Goal: Navigation & Orientation: Find specific page/section

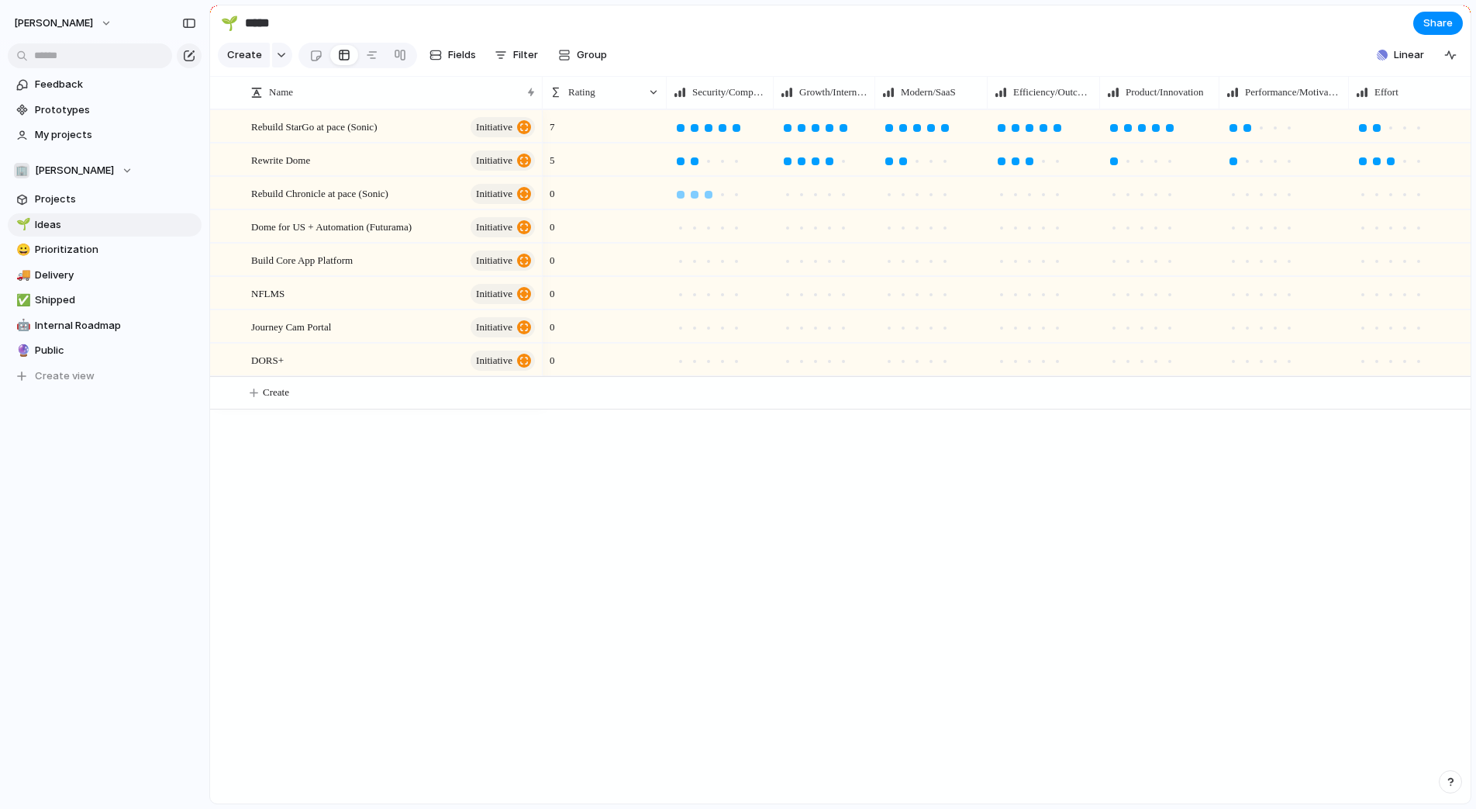
click at [713, 193] on div at bounding box center [709, 195] width 8 height 8
click at [793, 195] on div at bounding box center [788, 195] width 14 height 14
click at [695, 198] on div at bounding box center [695, 195] width 14 height 14
click at [681, 195] on div at bounding box center [681, 195] width 8 height 8
click at [739, 191] on div at bounding box center [737, 195] width 8 height 8
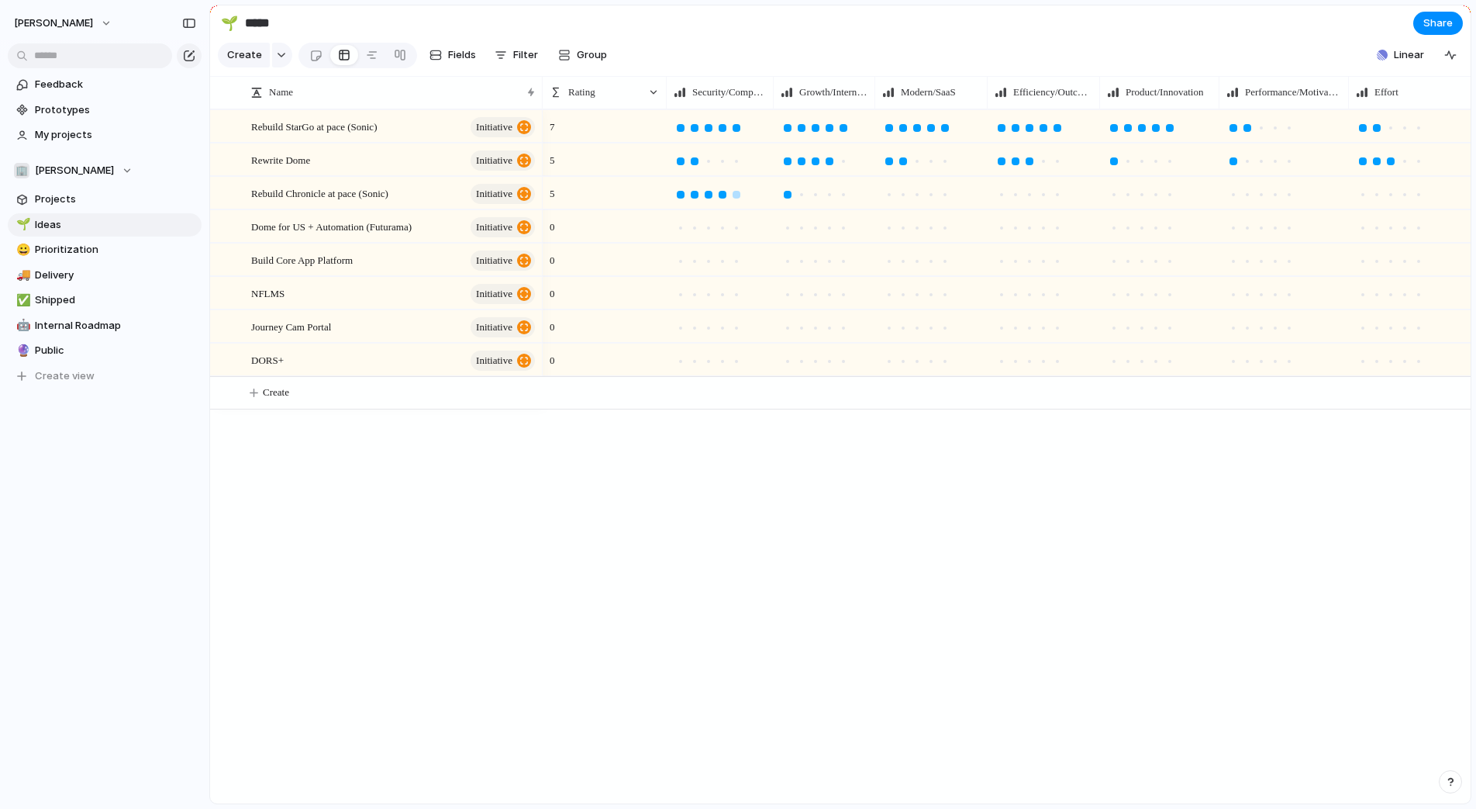
click at [717, 195] on div at bounding box center [723, 195] width 14 height 14
click at [695, 195] on div at bounding box center [695, 195] width 8 height 8
click at [685, 195] on div at bounding box center [681, 195] width 14 height 14
click at [725, 196] on div at bounding box center [723, 195] width 8 height 8
click at [702, 126] on div at bounding box center [709, 128] width 14 height 14
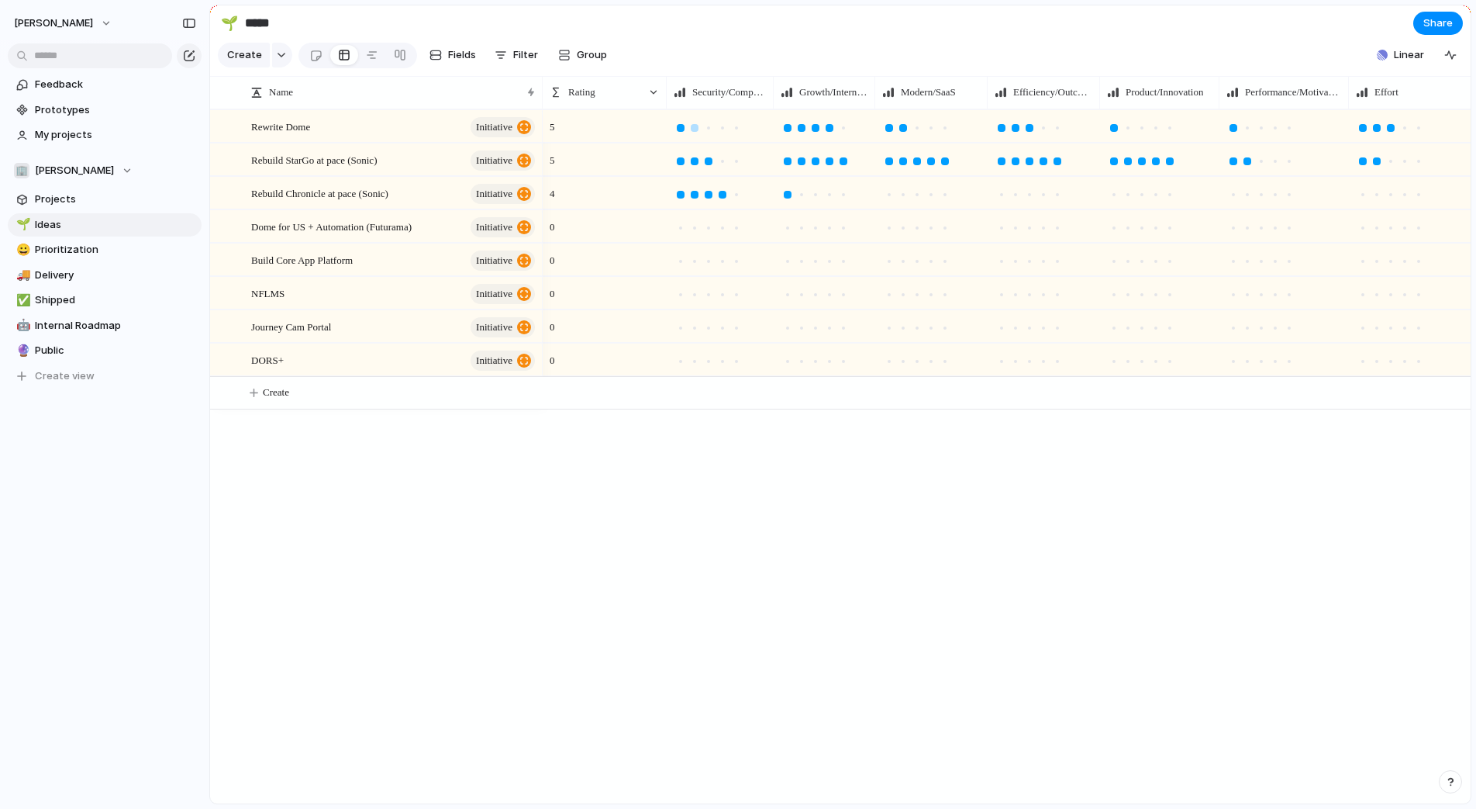
click at [683, 125] on div at bounding box center [681, 128] width 8 height 8
click at [706, 126] on div at bounding box center [709, 128] width 8 height 8
click at [706, 197] on div at bounding box center [709, 195] width 8 height 8
click at [730, 125] on div at bounding box center [737, 128] width 14 height 14
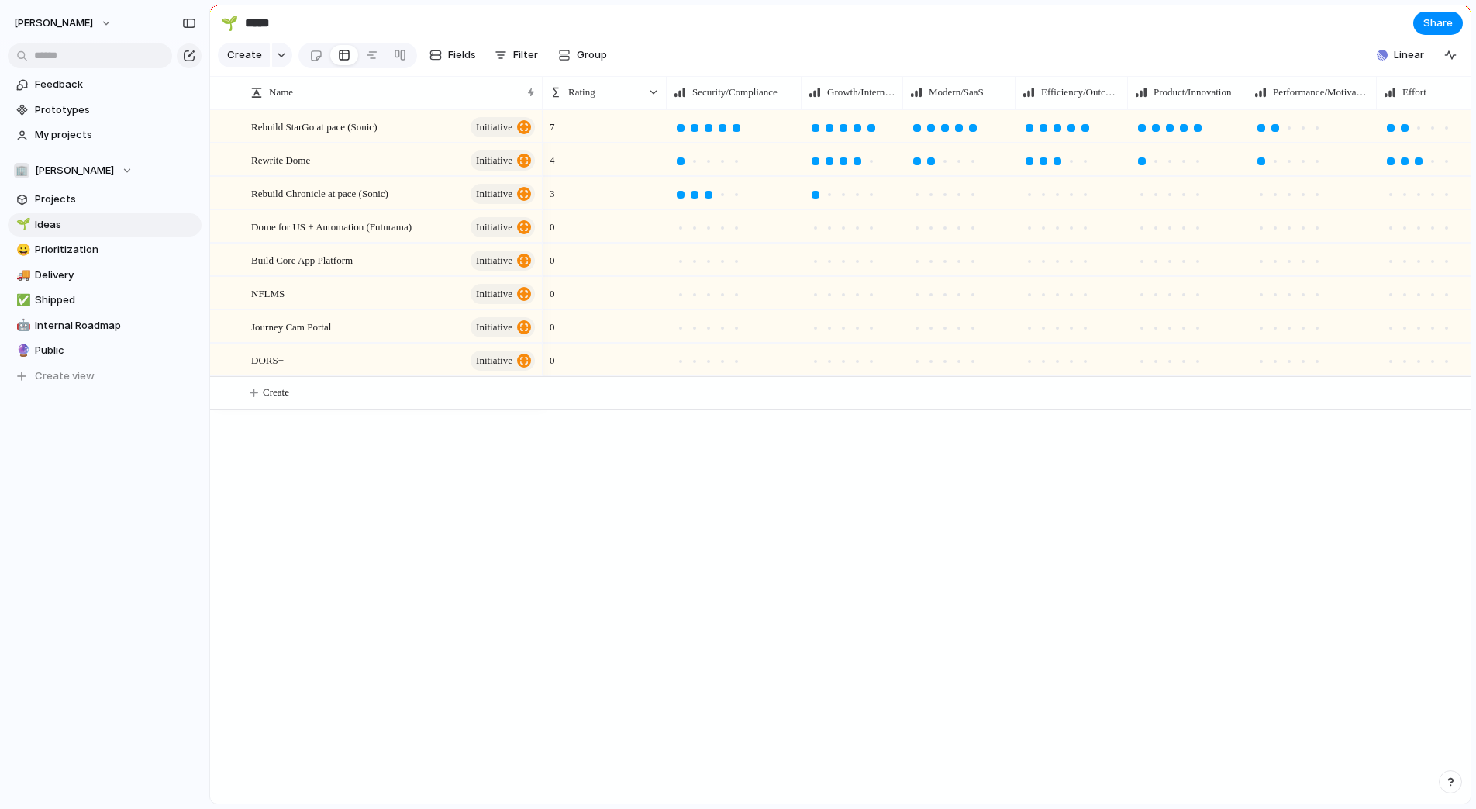
drag, startPoint x: 773, startPoint y: 96, endPoint x: 803, endPoint y: 110, distance: 33.3
click at [803, 110] on div "Name Rating Security/Compliance Growth/International Modern/SaaS Efficiency/Out…" at bounding box center [840, 439] width 1261 height 727
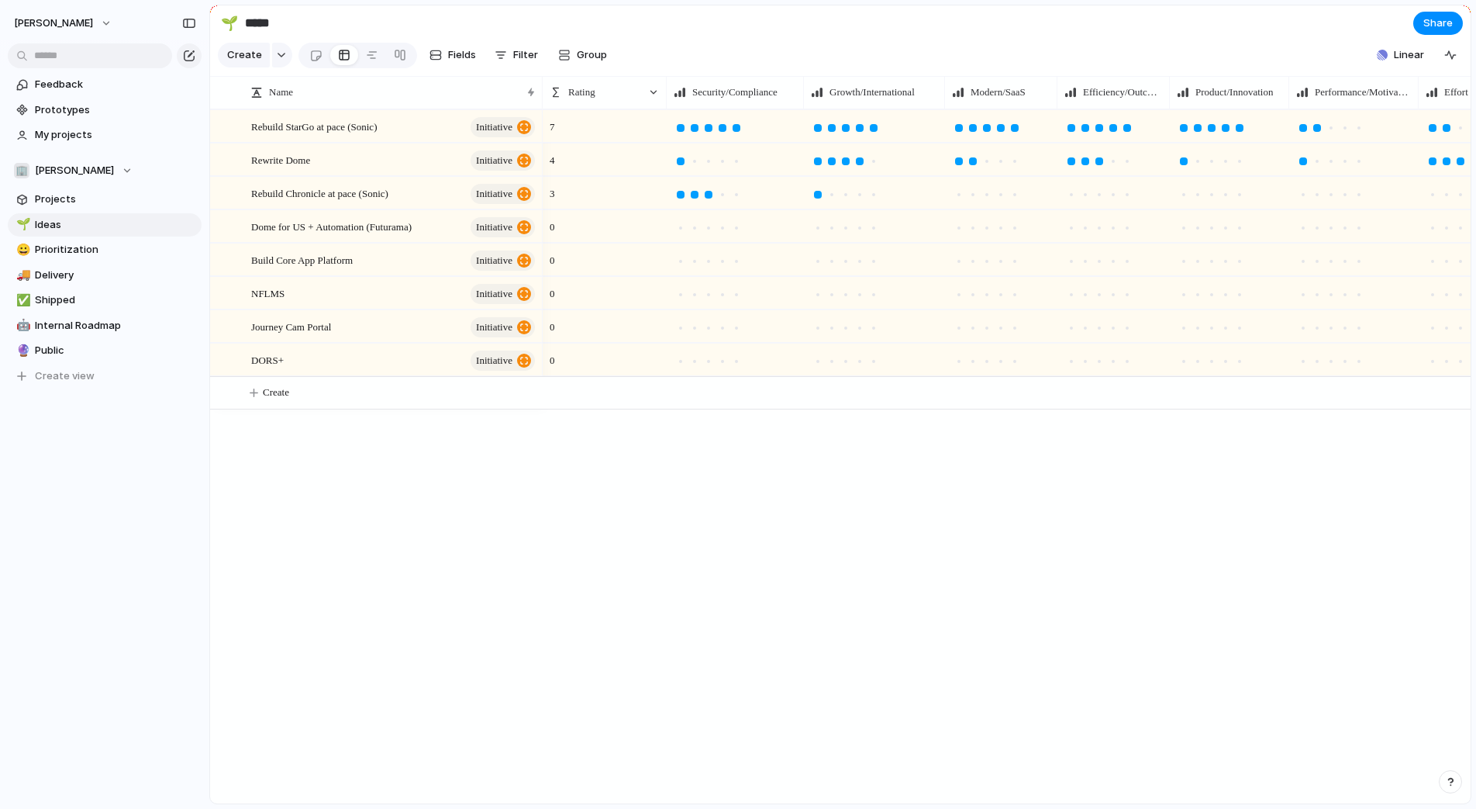
drag, startPoint x: 903, startPoint y: 93, endPoint x: 943, endPoint y: 112, distance: 43.7
click at [943, 112] on div "Name Rating Security/Compliance Growth/International Modern/SaaS Efficiency/Out…" at bounding box center [840, 439] width 1261 height 727
click at [740, 232] on div at bounding box center [737, 228] width 14 height 14
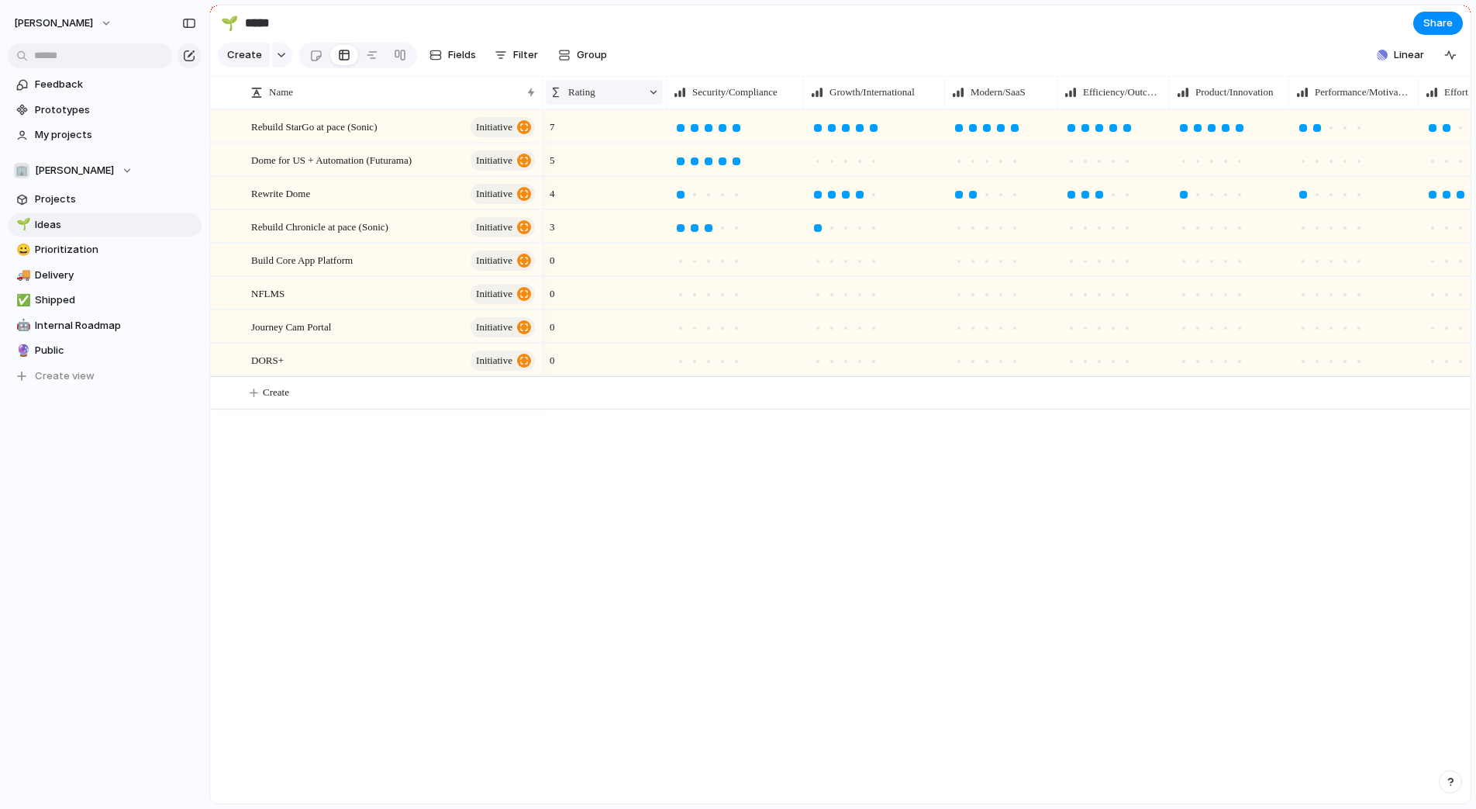
click at [653, 91] on div at bounding box center [653, 92] width 11 height 11
click at [620, 125] on li "Modify" at bounding box center [604, 127] width 108 height 25
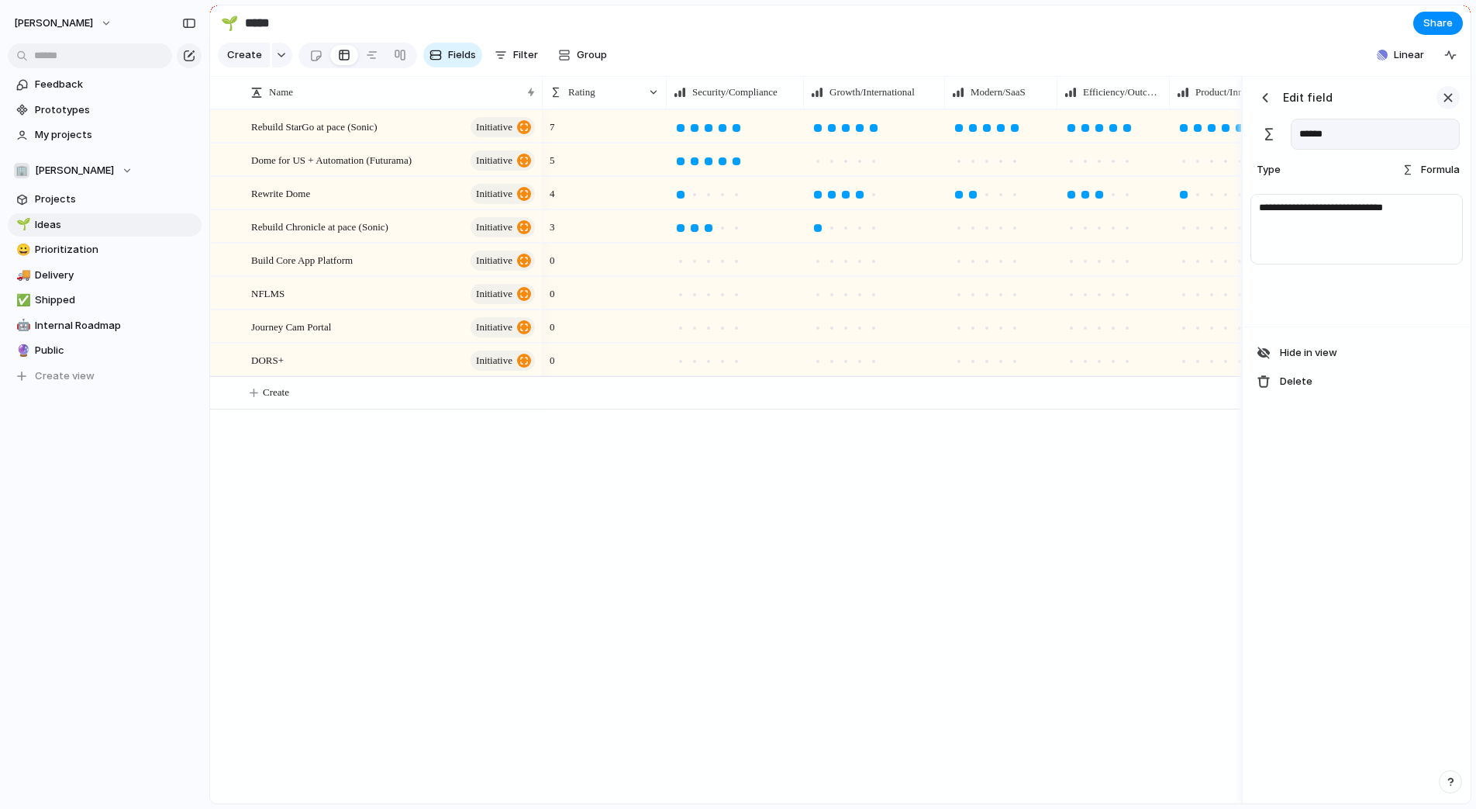
click at [1449, 98] on div "button" at bounding box center [1448, 97] width 17 height 17
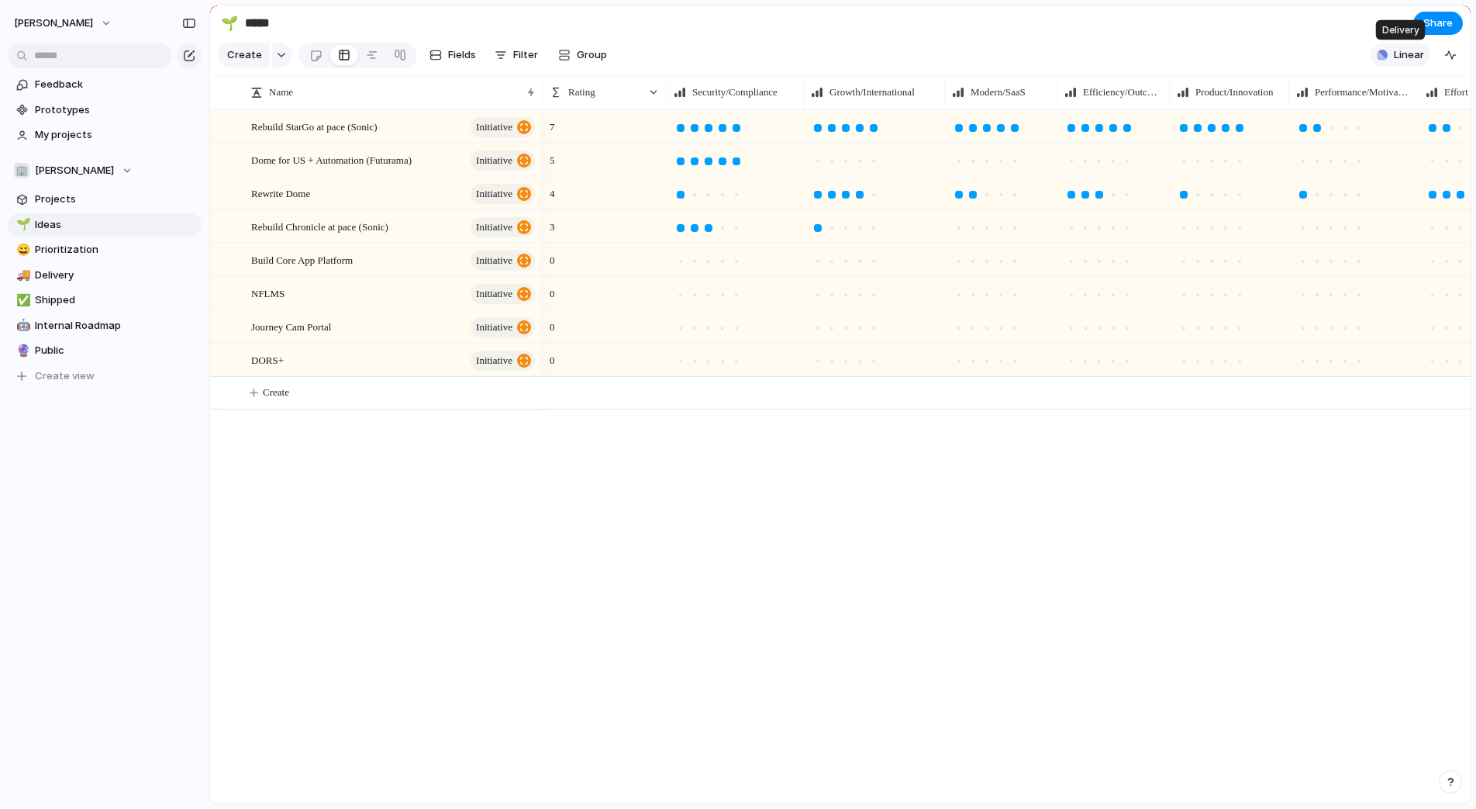
click at [1409, 59] on span "Linear" at bounding box center [1409, 55] width 30 height 16
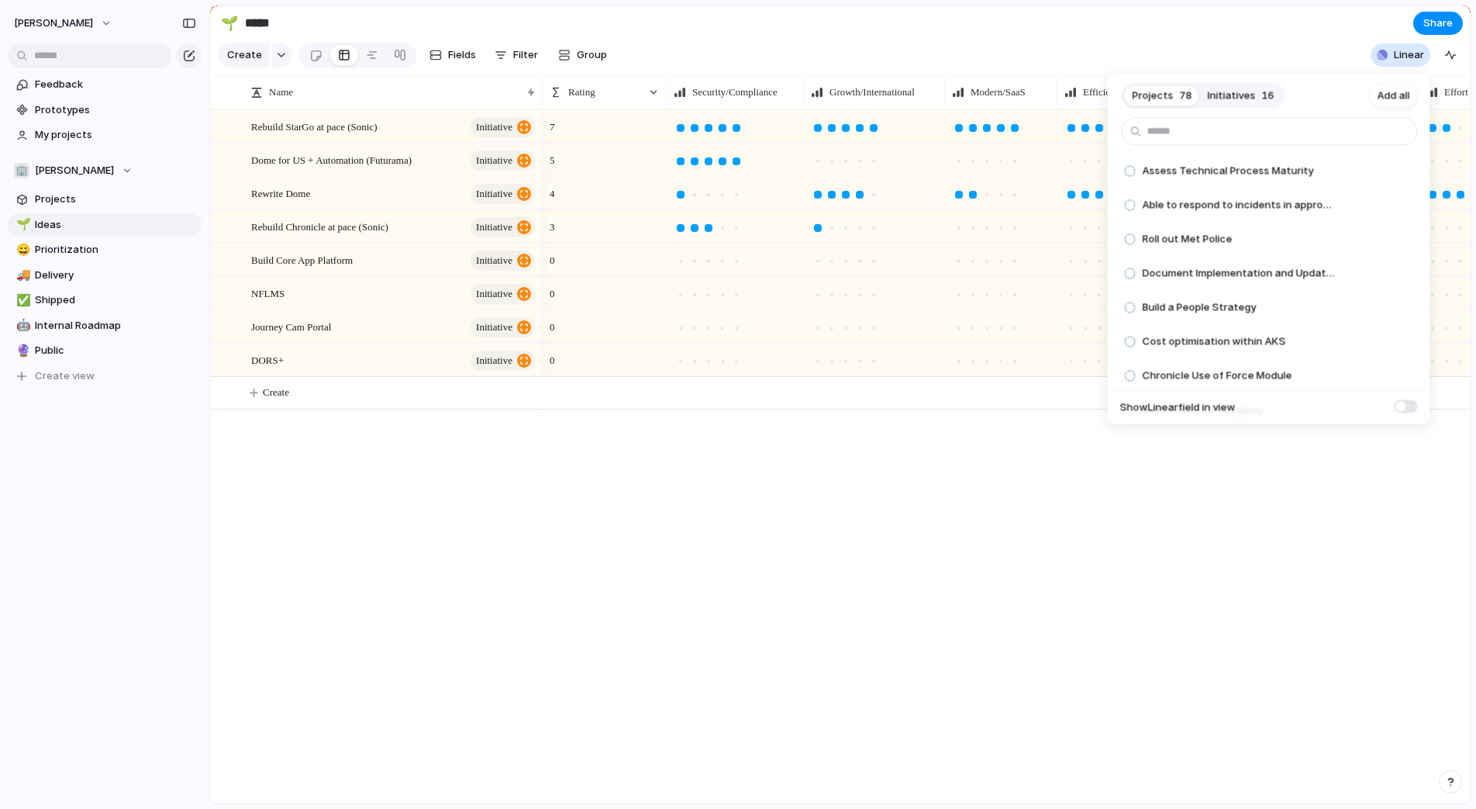
click at [1283, 48] on div "Projects 78 Initiatives 16 Add all Assess Technical Process Maturity Add Able t…" at bounding box center [738, 404] width 1476 height 809
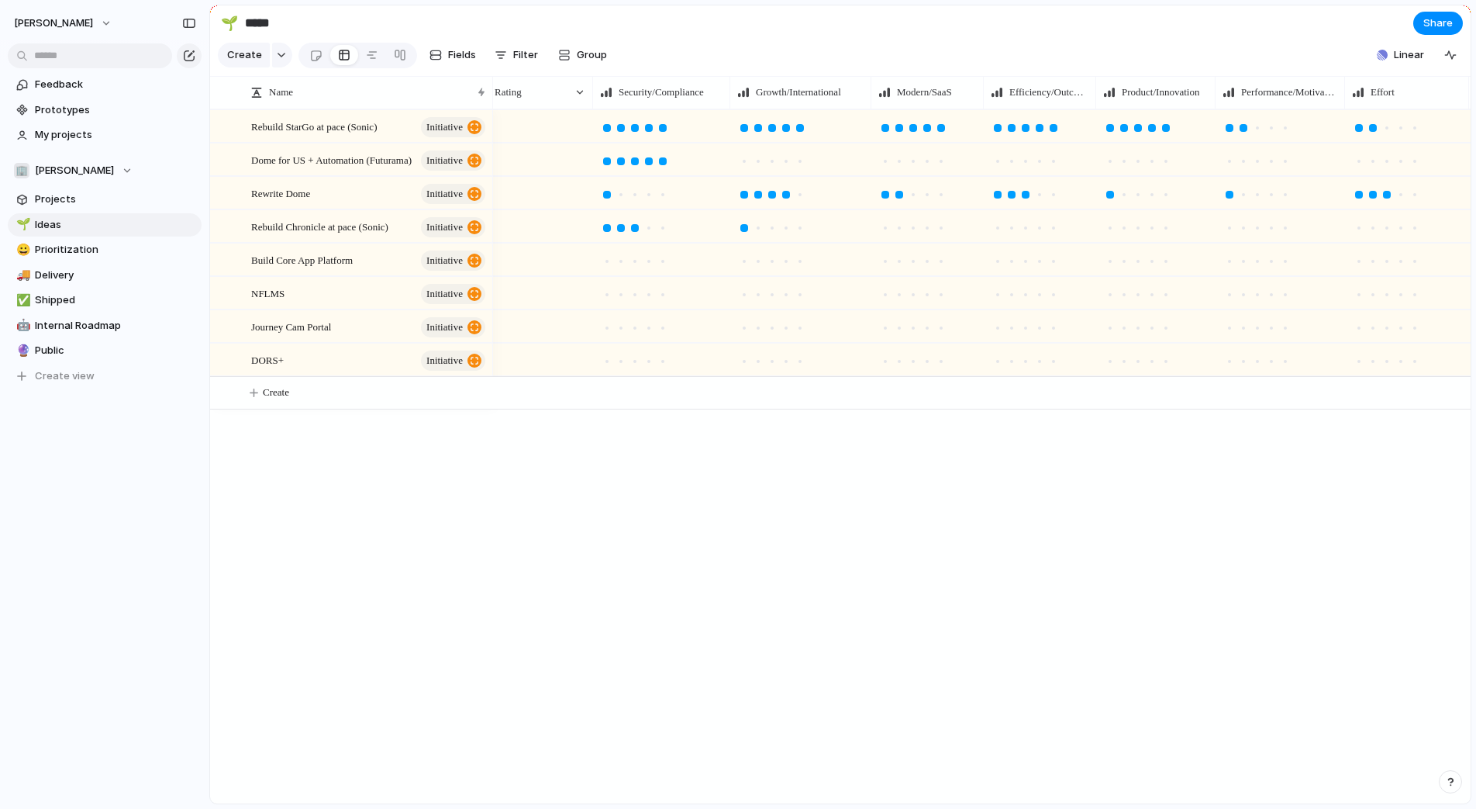
drag, startPoint x: 541, startPoint y: 90, endPoint x: 493, endPoint y: 97, distance: 48.6
click at [493, 97] on div at bounding box center [492, 92] width 8 height 33
click at [599, 89] on div "Security/Compliance" at bounding box center [663, 92] width 130 height 33
click at [545, 121] on div "7" at bounding box center [532, 127] width 123 height 32
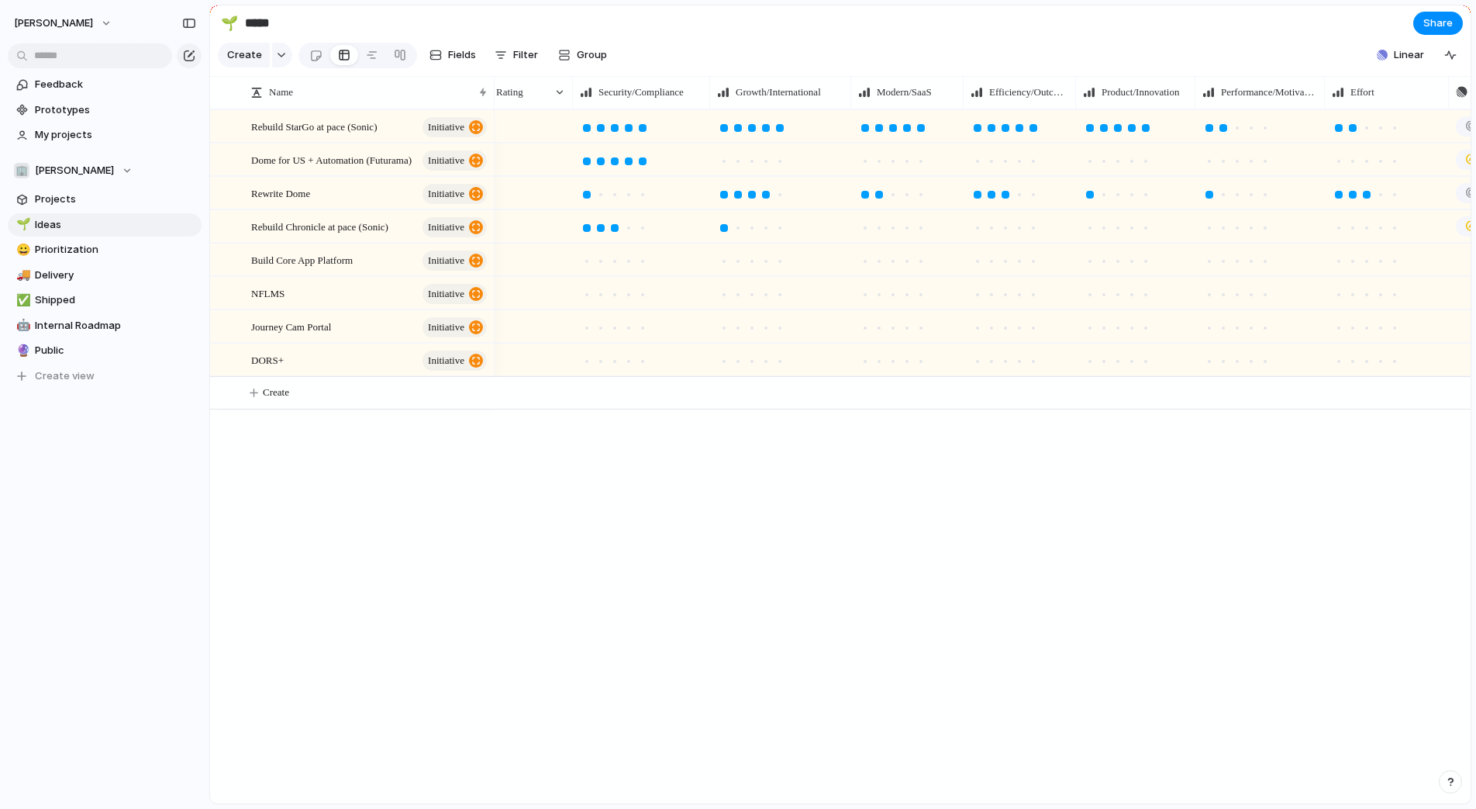
drag, startPoint x: 596, startPoint y: 95, endPoint x: 575, endPoint y: 101, distance: 22.6
click at [575, 101] on div at bounding box center [572, 92] width 8 height 33
click at [532, 167] on div "5" at bounding box center [521, 160] width 101 height 32
click at [101, 253] on span "Prioritization" at bounding box center [115, 250] width 161 height 16
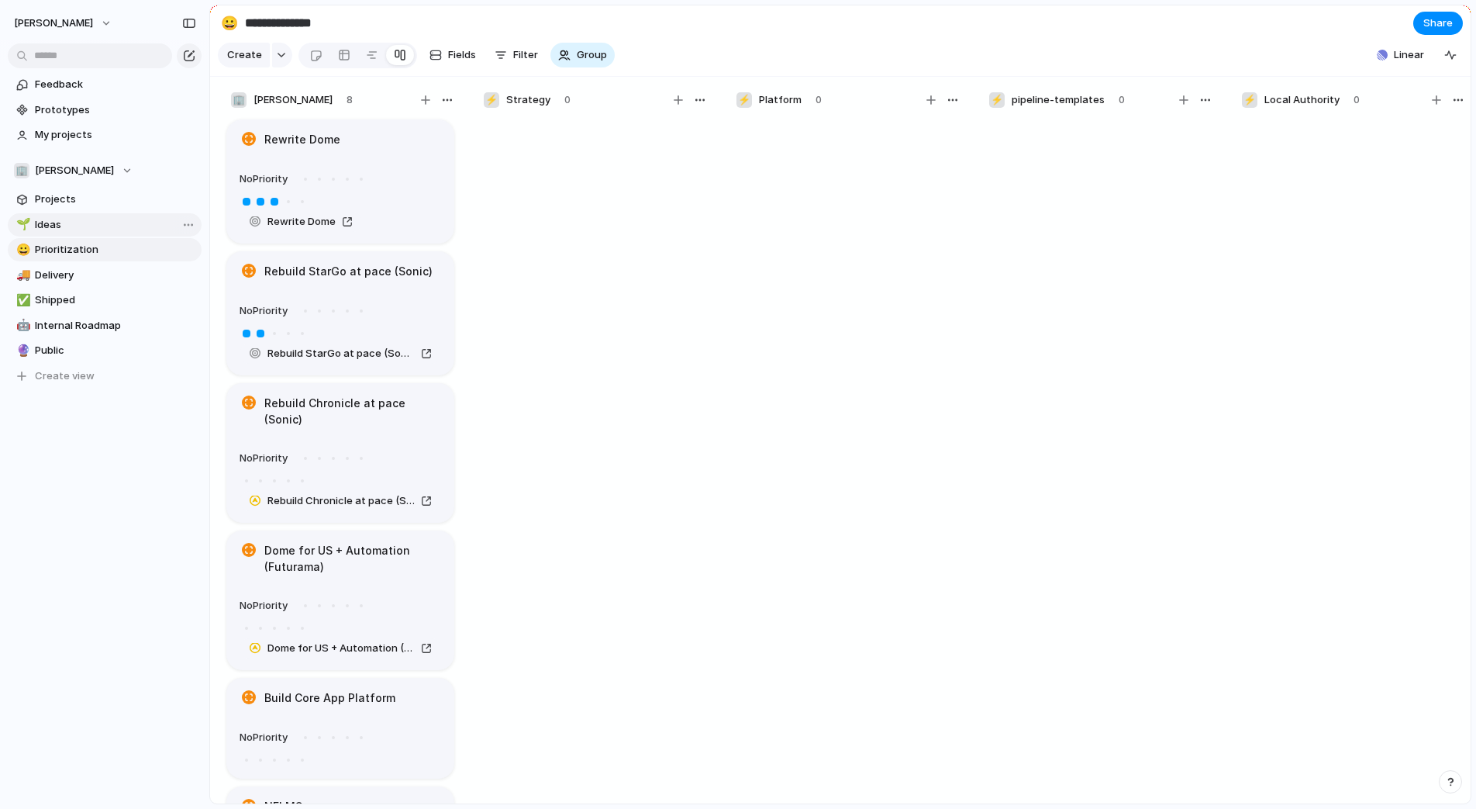
click at [97, 226] on span "Ideas" at bounding box center [115, 225] width 161 height 16
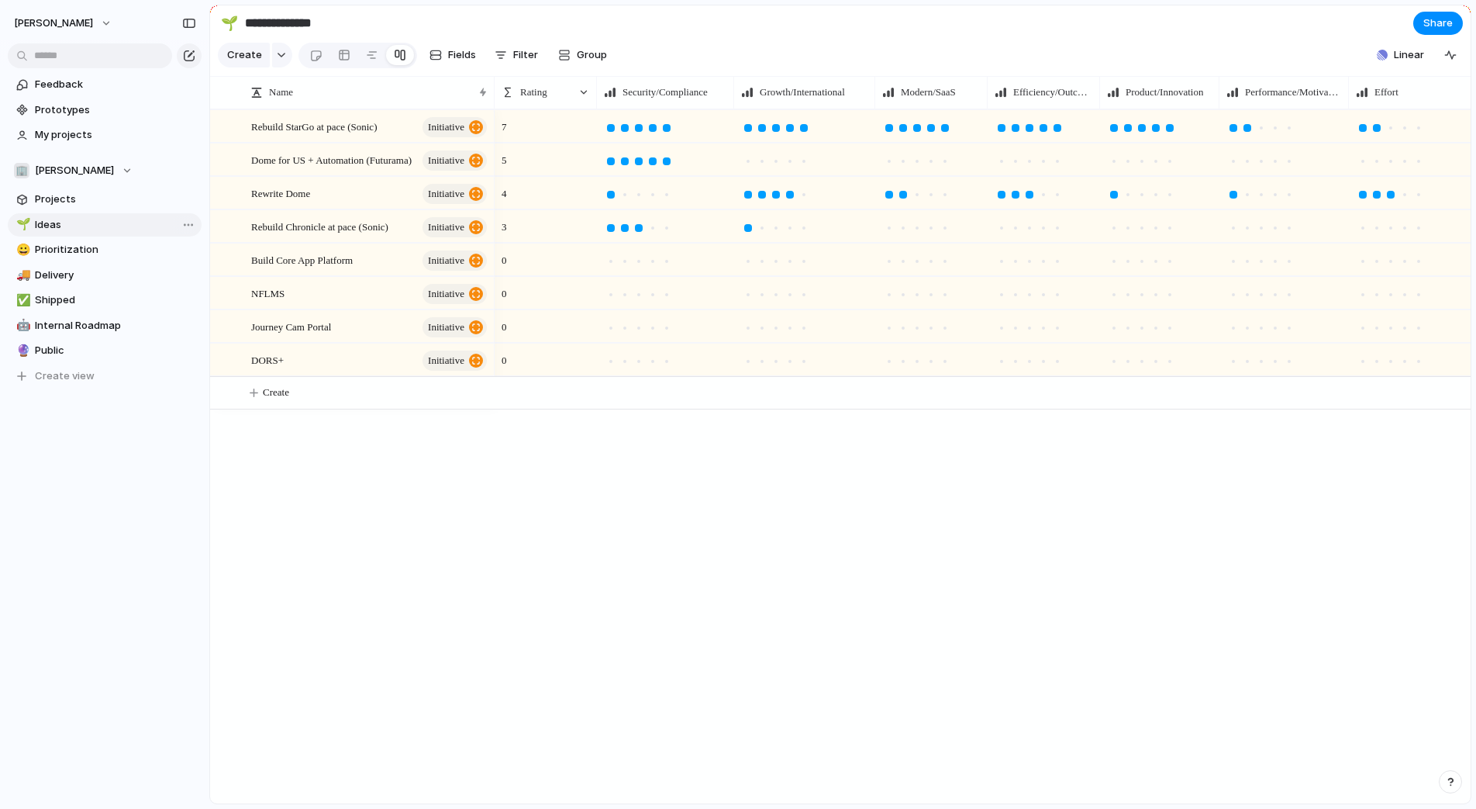
type input "*****"
click at [620, 223] on div at bounding box center [625, 228] width 14 height 14
click at [653, 155] on div at bounding box center [653, 161] width 14 height 14
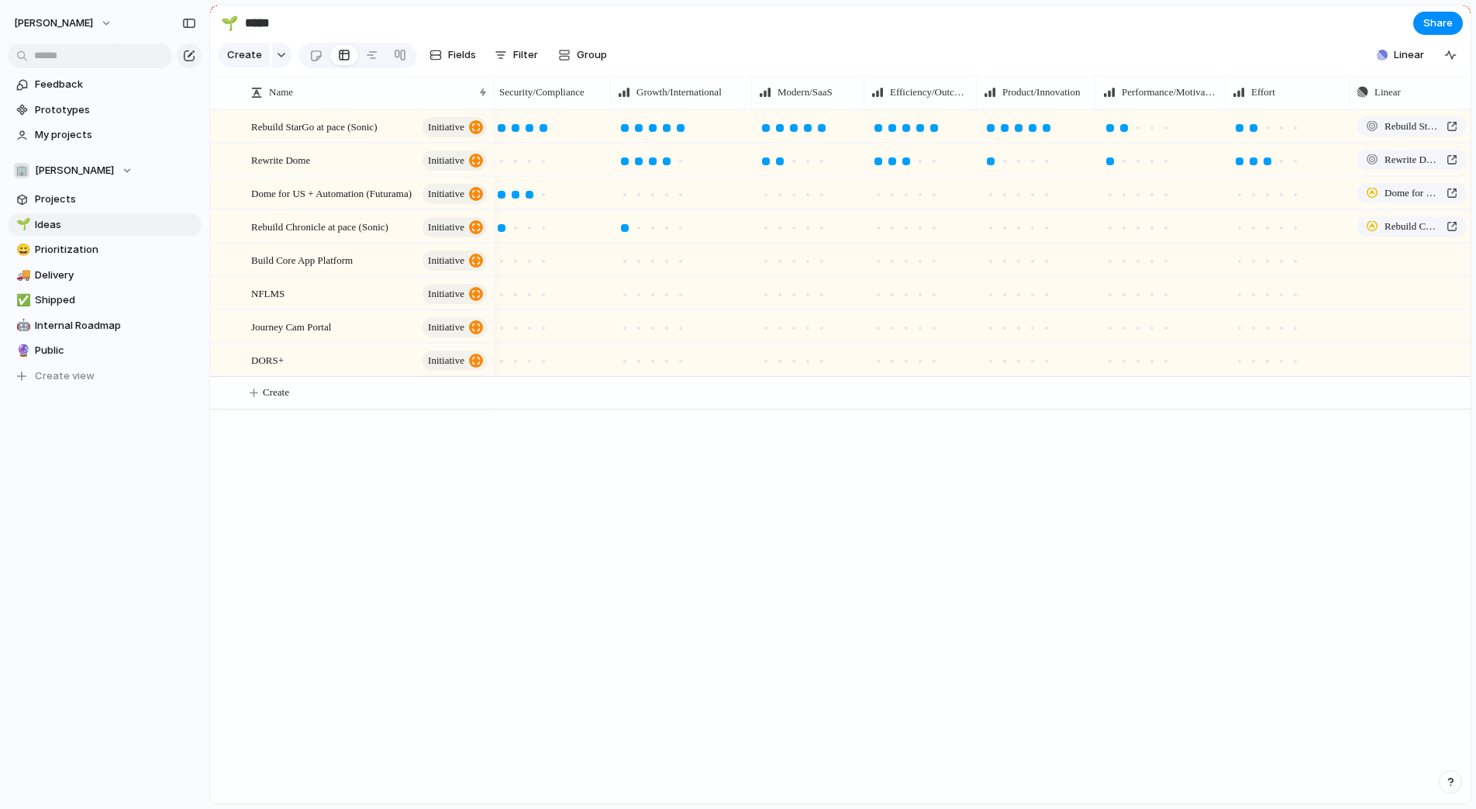
scroll to position [0, 165]
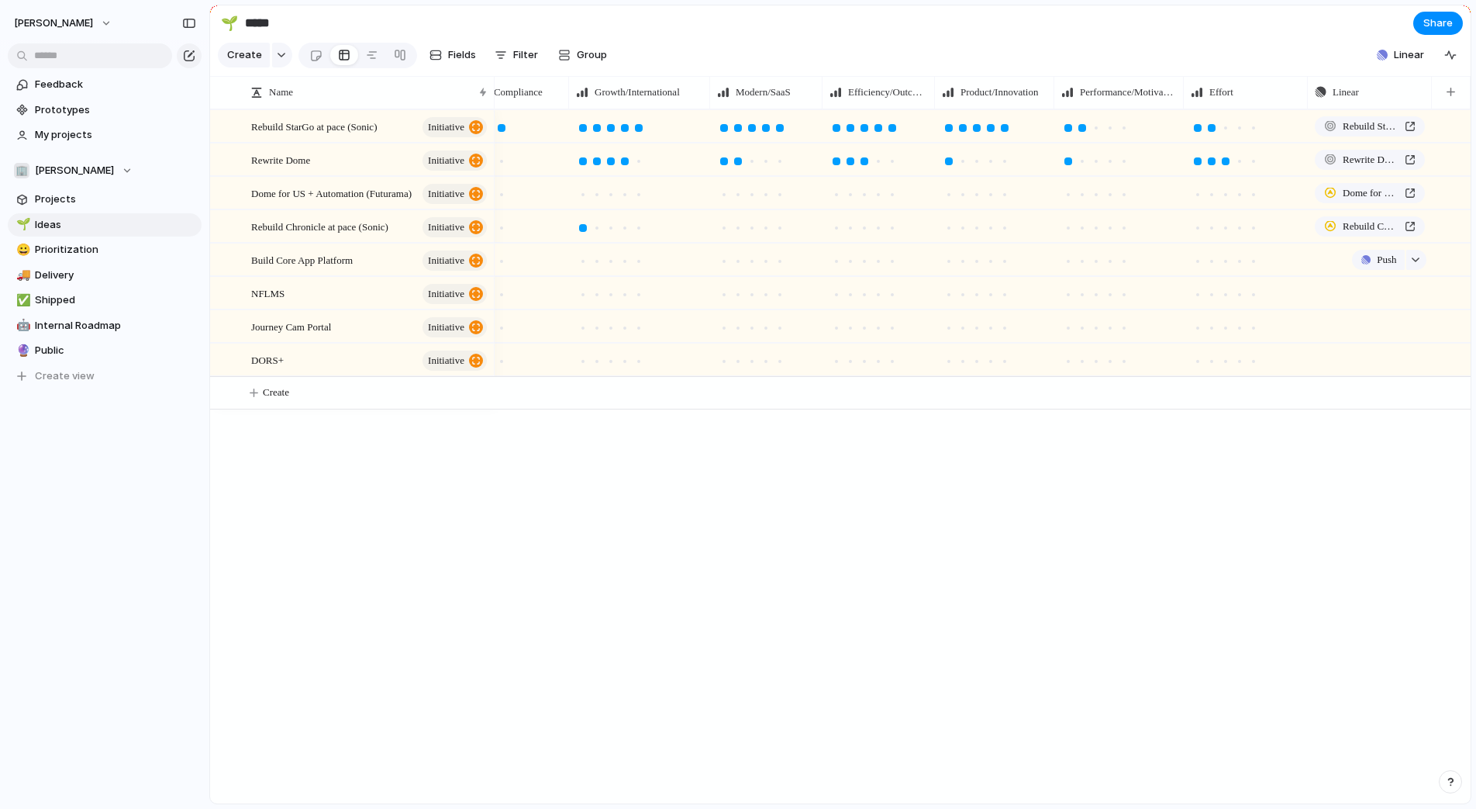
click at [1341, 256] on div "Push" at bounding box center [1370, 259] width 123 height 30
click at [1407, 257] on button "button" at bounding box center [1416, 260] width 20 height 20
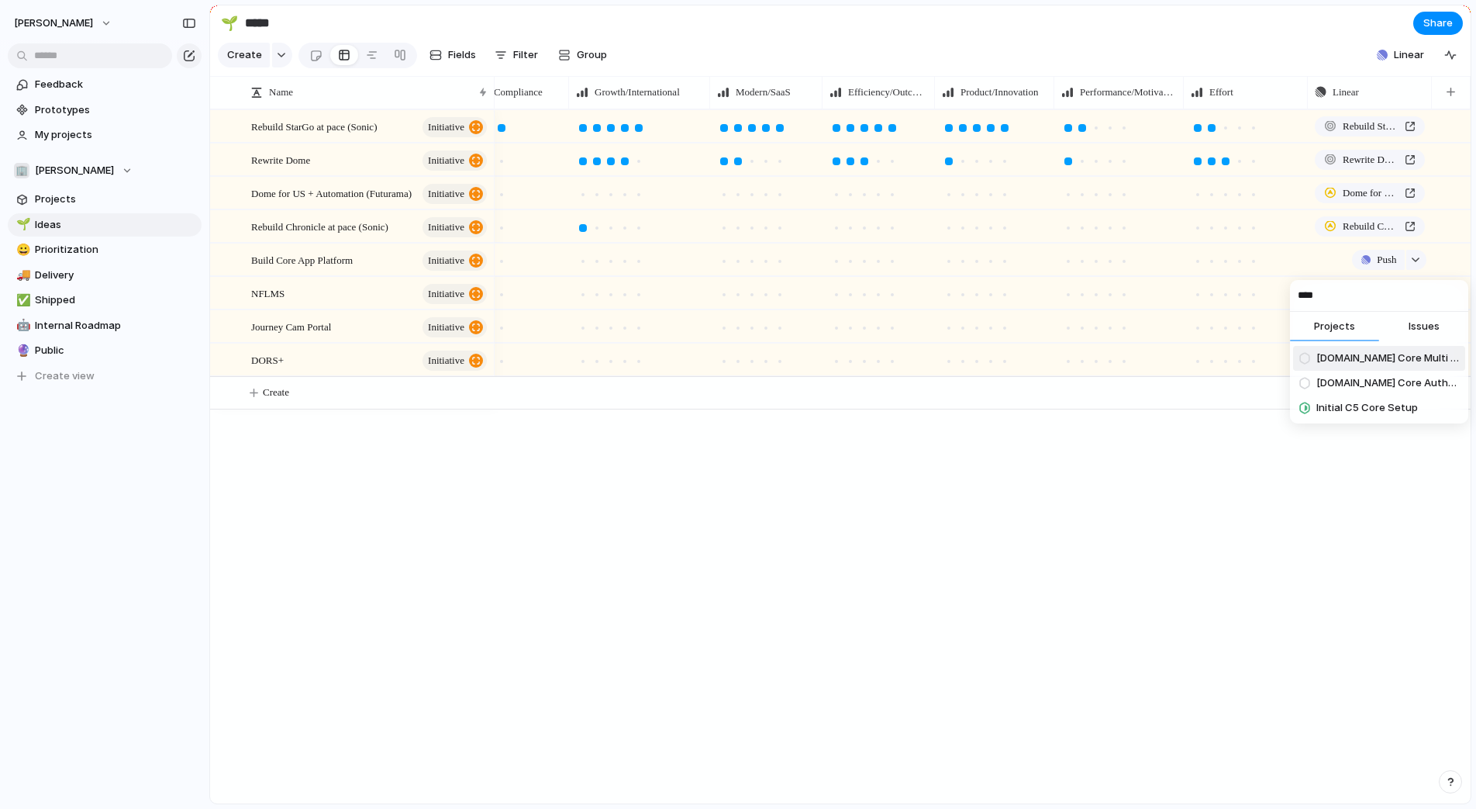
type input "****"
click at [1130, 455] on div "**** Projects Issues [DOMAIN_NAME] Core Multi Tenancy [DOMAIN_NAME] Core Authen…" at bounding box center [738, 404] width 1476 height 809
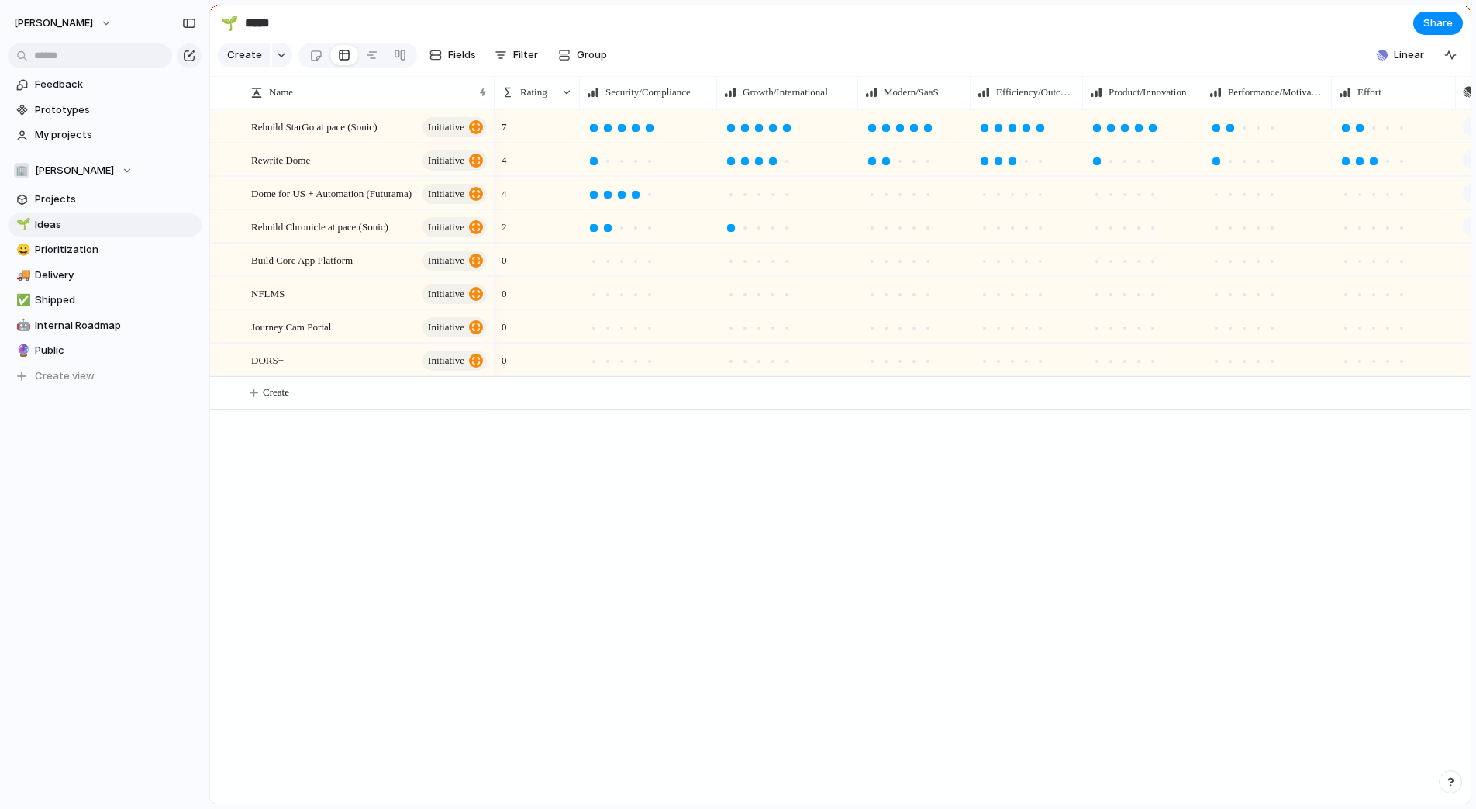
drag, startPoint x: 600, startPoint y: 89, endPoint x: 583, endPoint y: 90, distance: 17.1
click at [583, 90] on div at bounding box center [579, 92] width 8 height 33
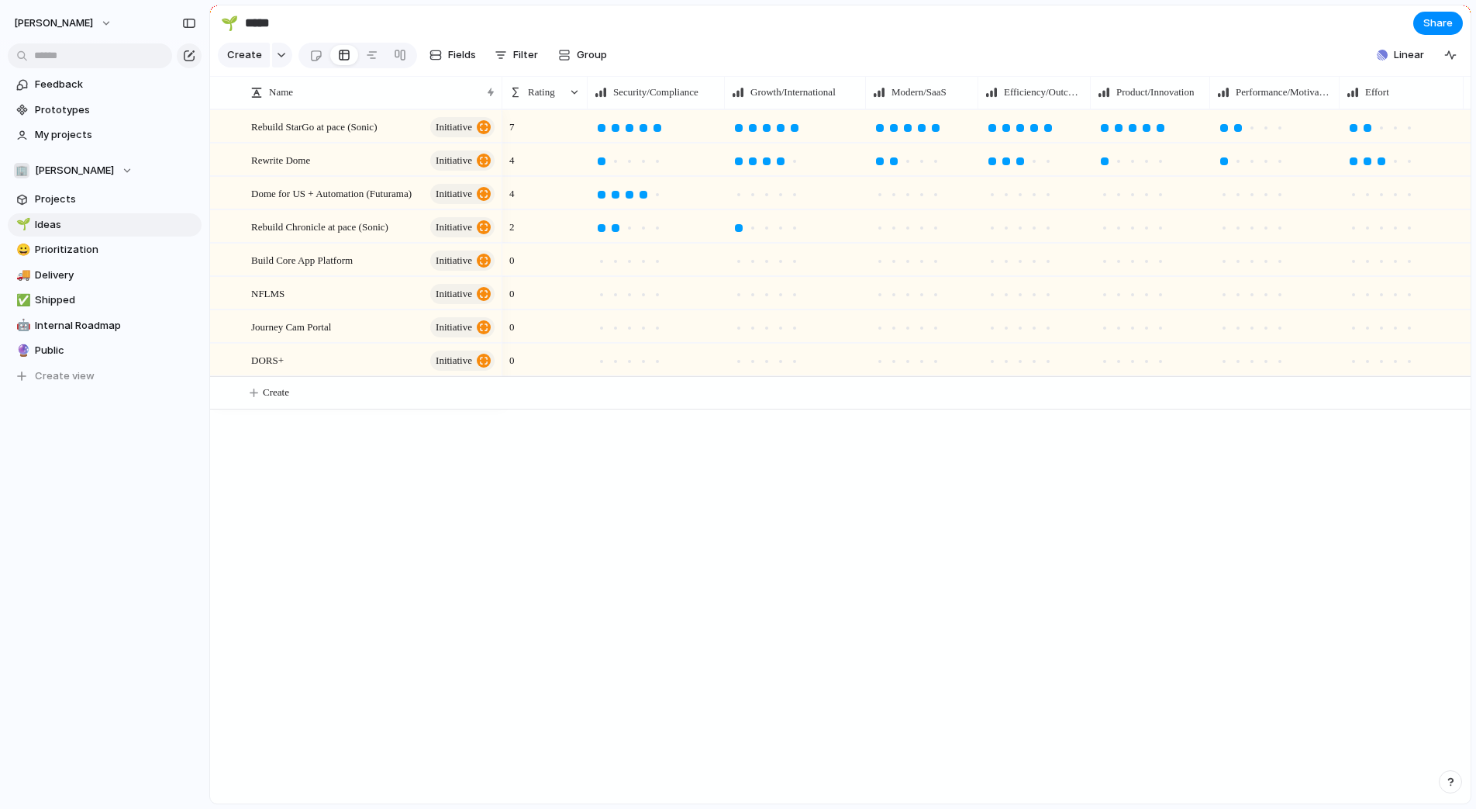
click at [502, 98] on div at bounding box center [502, 92] width 8 height 33
click at [654, 294] on div at bounding box center [658, 295] width 8 height 8
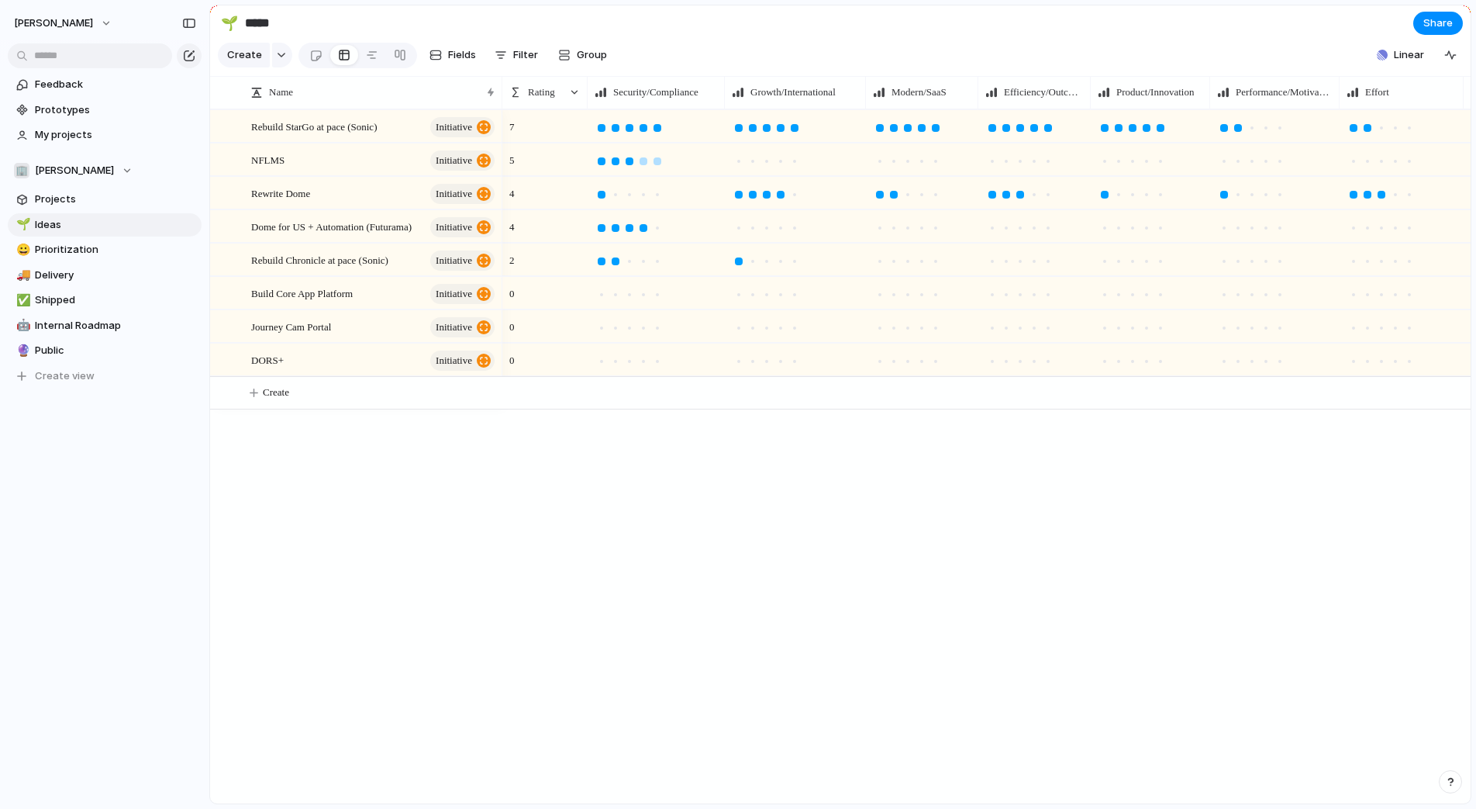
click at [626, 157] on div at bounding box center [630, 161] width 8 height 8
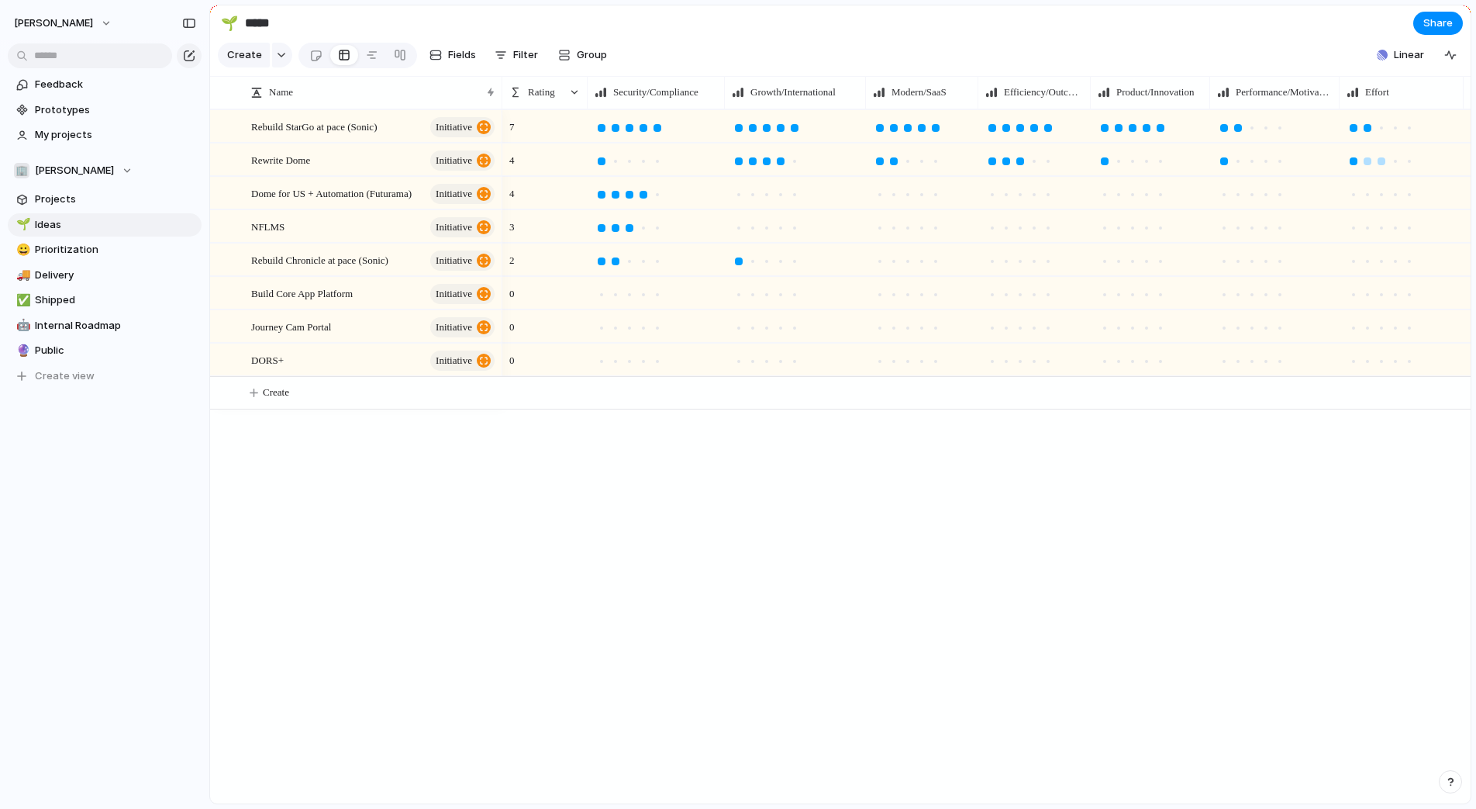
click at [1358, 158] on div at bounding box center [1354, 161] width 8 height 8
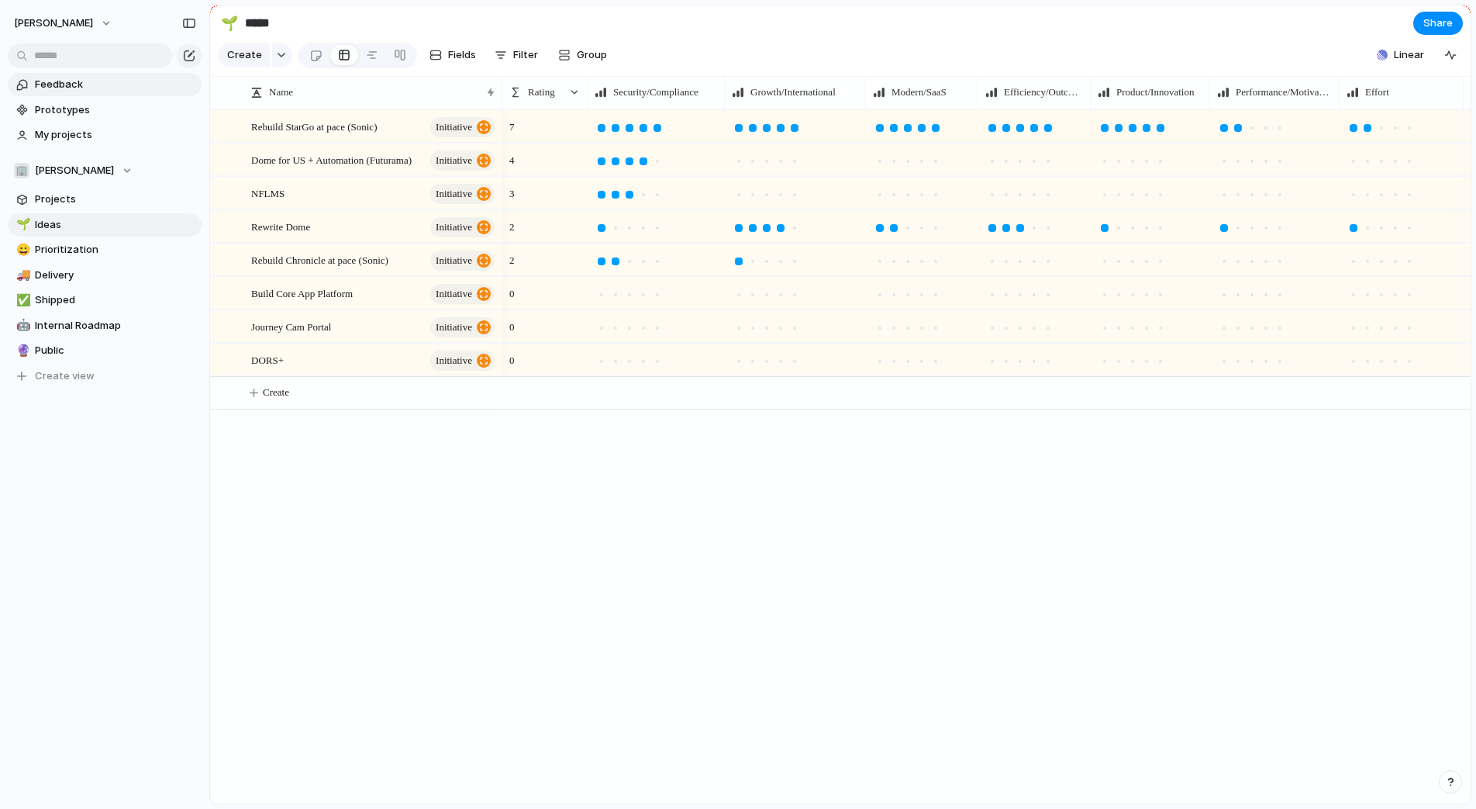
click at [74, 83] on span "Feedback" at bounding box center [115, 85] width 161 height 16
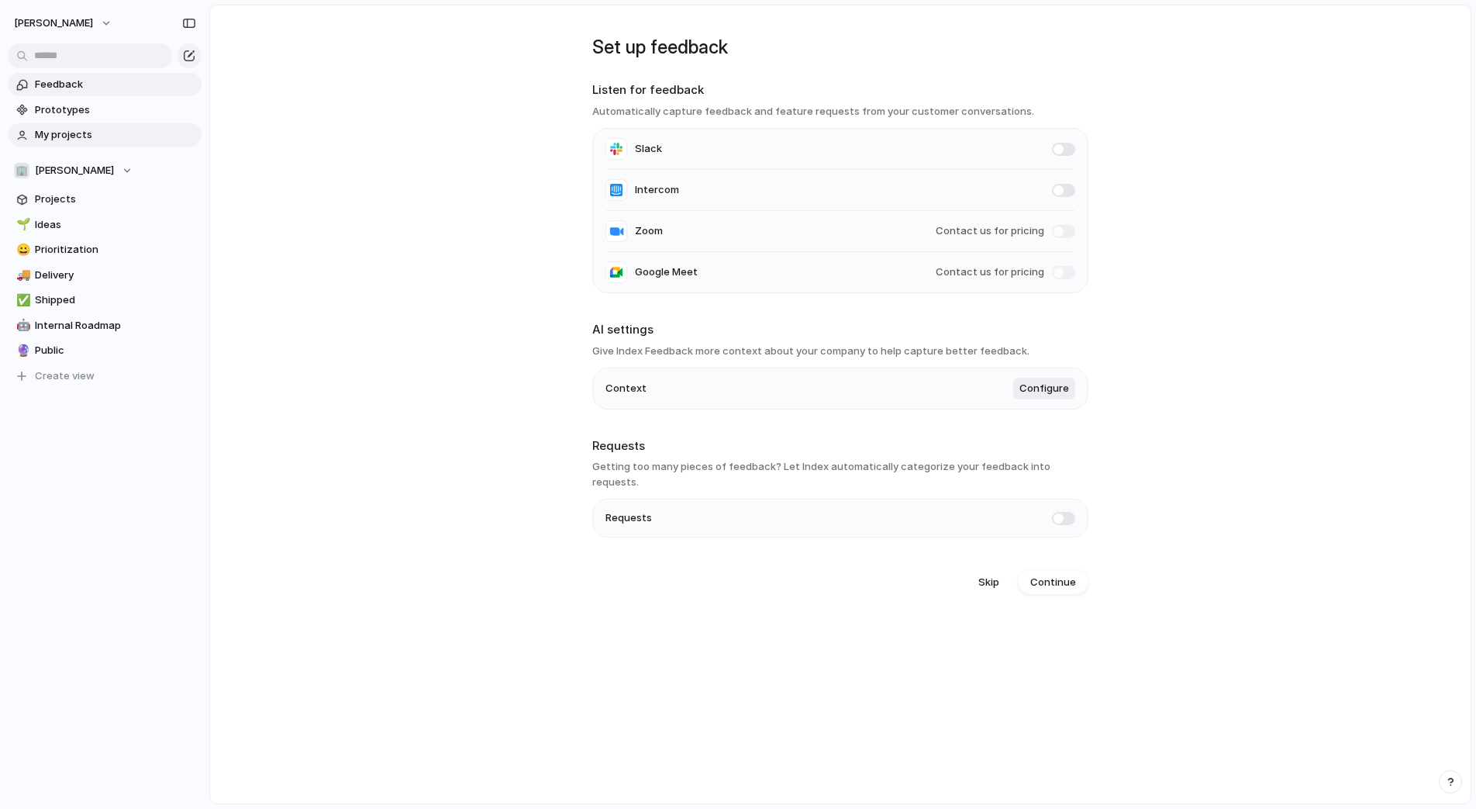
click at [106, 136] on span "My projects" at bounding box center [115, 135] width 161 height 16
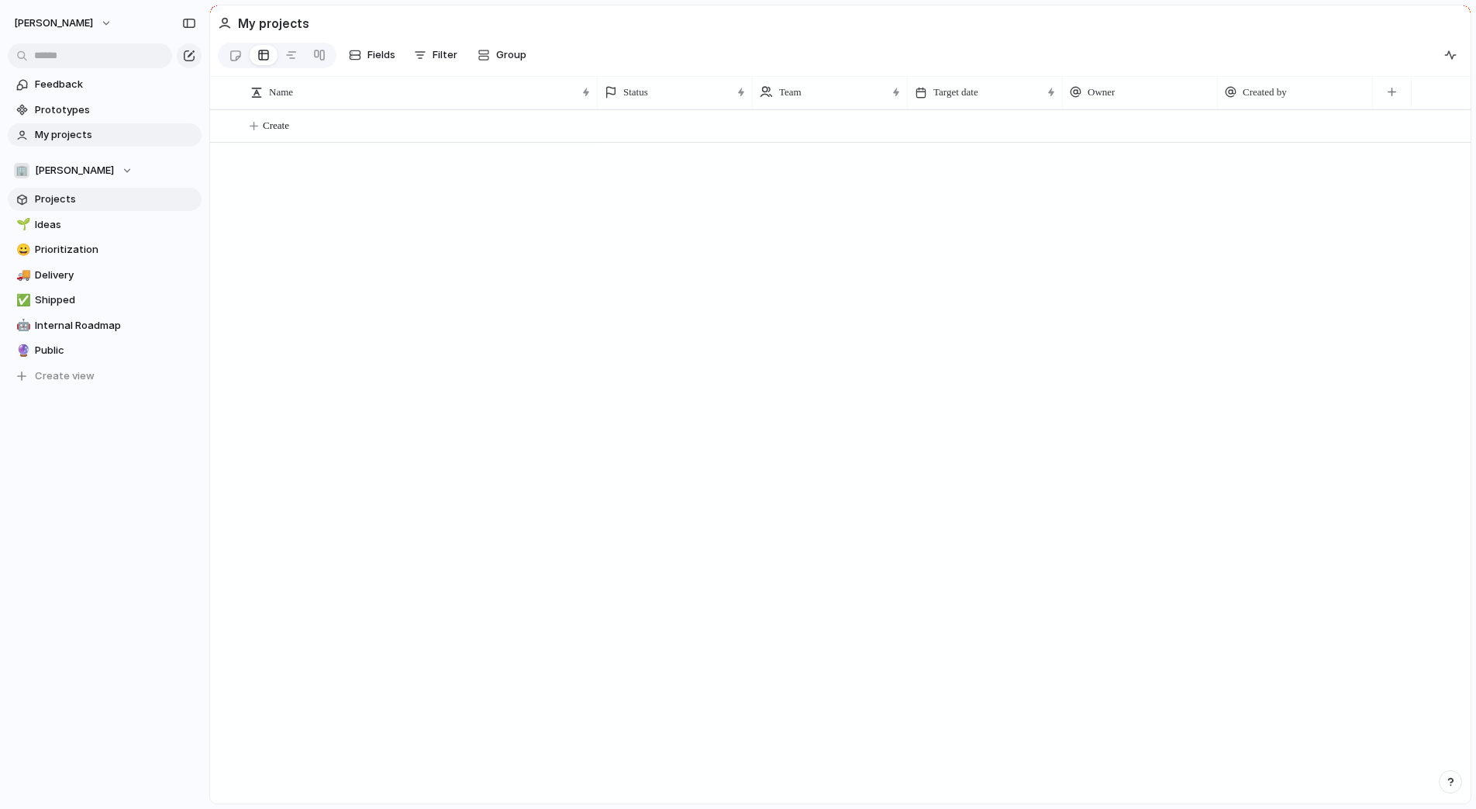
click at [74, 199] on span "Projects" at bounding box center [115, 200] width 161 height 16
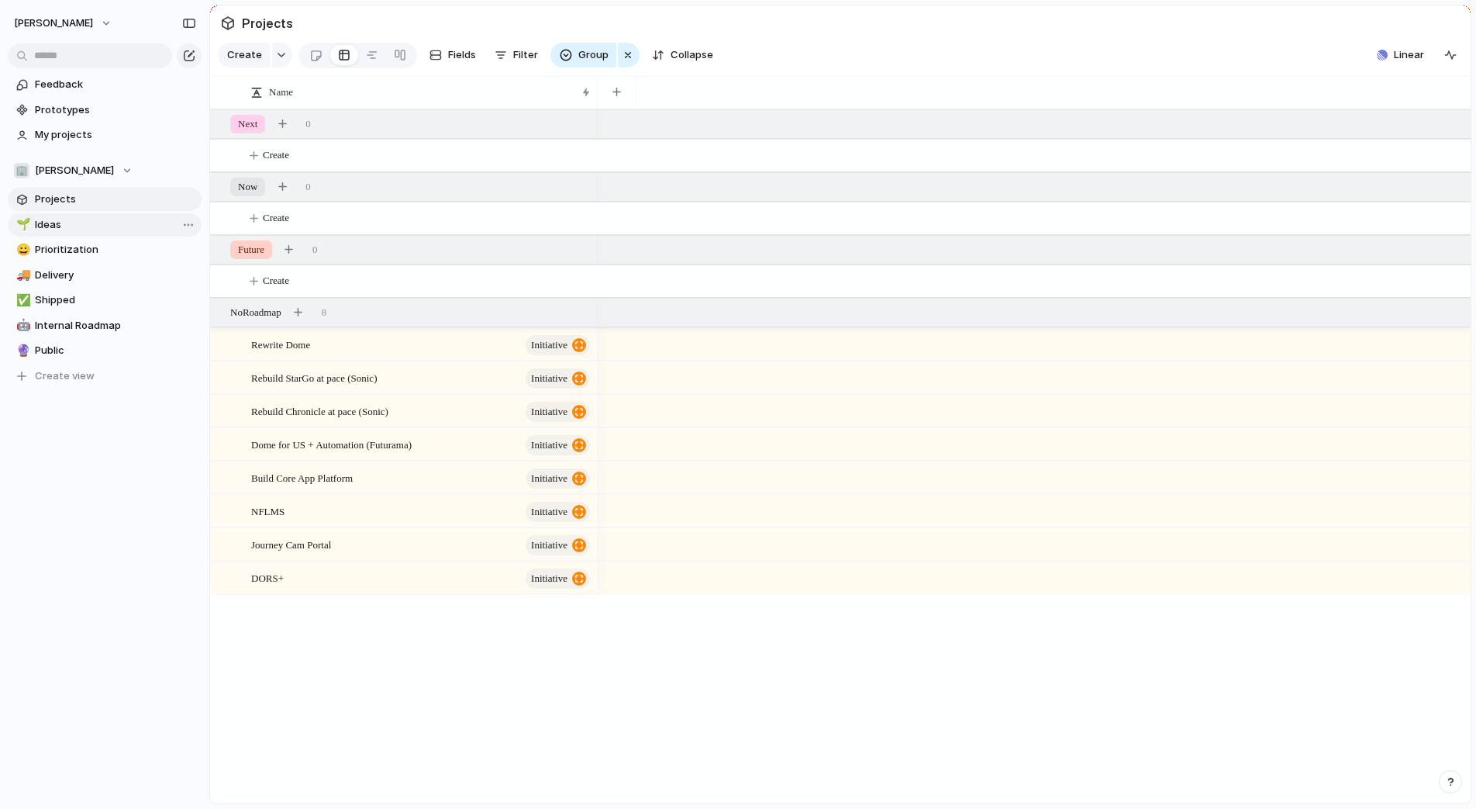
click at [60, 228] on span "Ideas" at bounding box center [115, 225] width 161 height 16
